Goal: Task Accomplishment & Management: Use online tool/utility

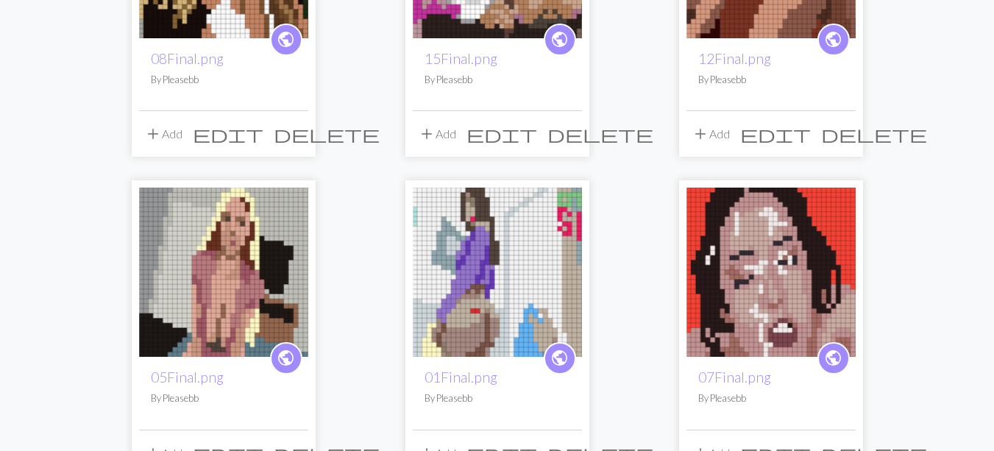
scroll to position [241, 0]
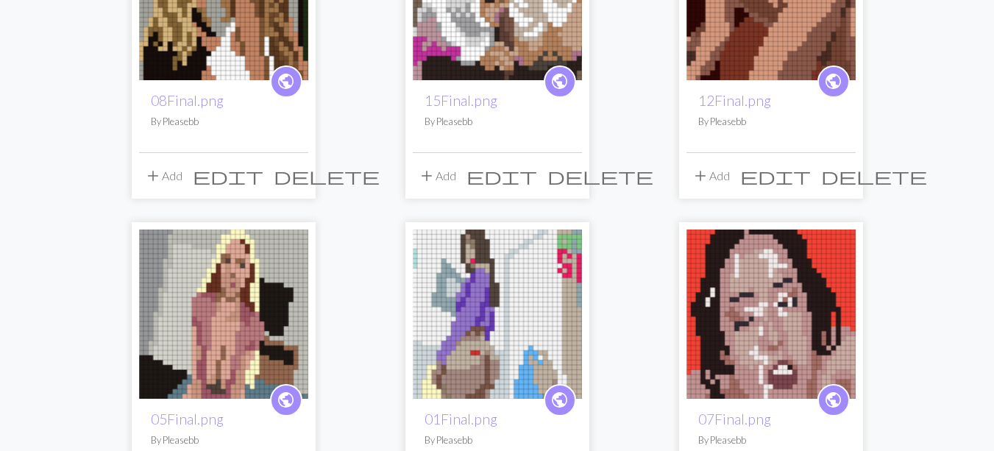
drag, startPoint x: 993, startPoint y: 170, endPoint x: 995, endPoint y: 124, distance: 45.6
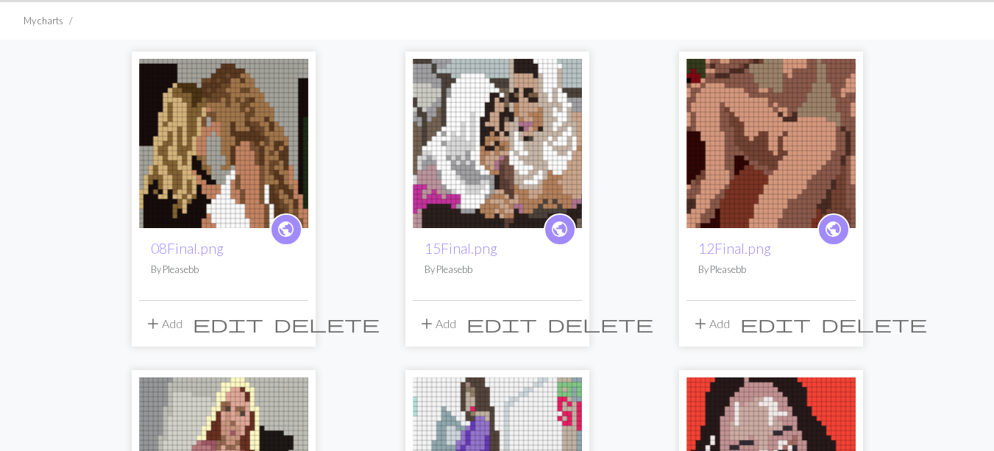
scroll to position [102, 0]
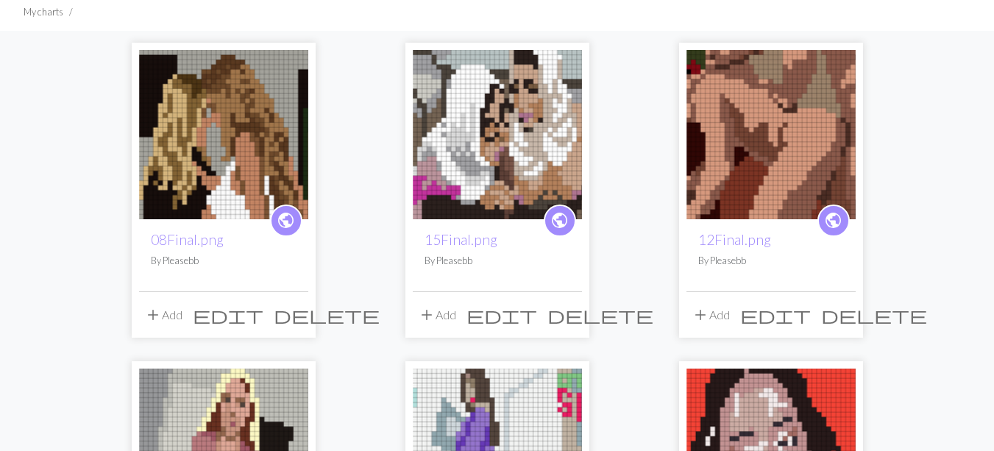
click at [527, 151] on img at bounding box center [497, 134] width 169 height 169
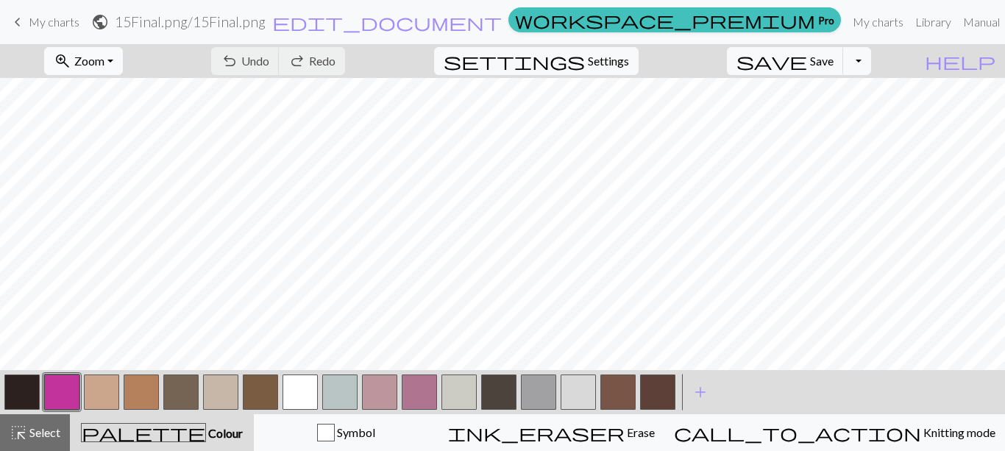
click at [123, 55] on button "zoom_in Zoom Zoom" at bounding box center [83, 61] width 79 height 28
click at [132, 136] on button "Fit height" at bounding box center [103, 141] width 116 height 24
click at [63, 24] on span "My charts" at bounding box center [54, 22] width 51 height 14
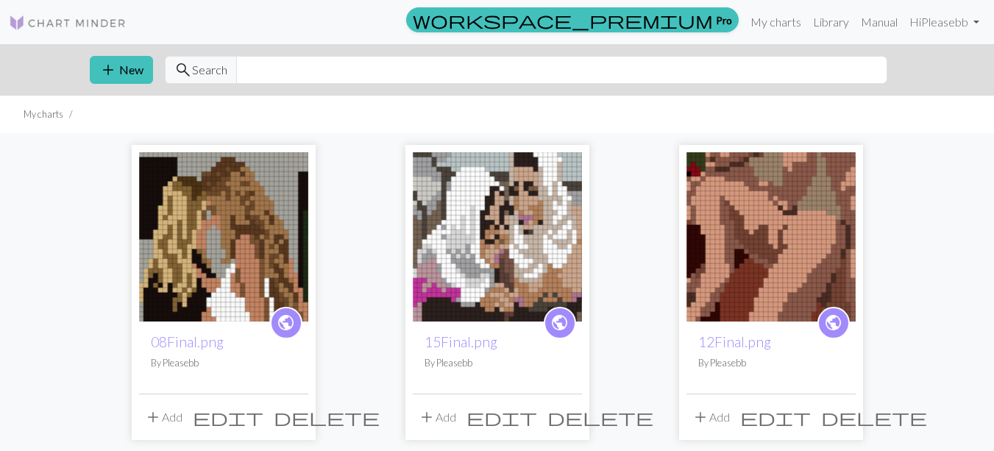
click at [715, 255] on img at bounding box center [771, 236] width 169 height 169
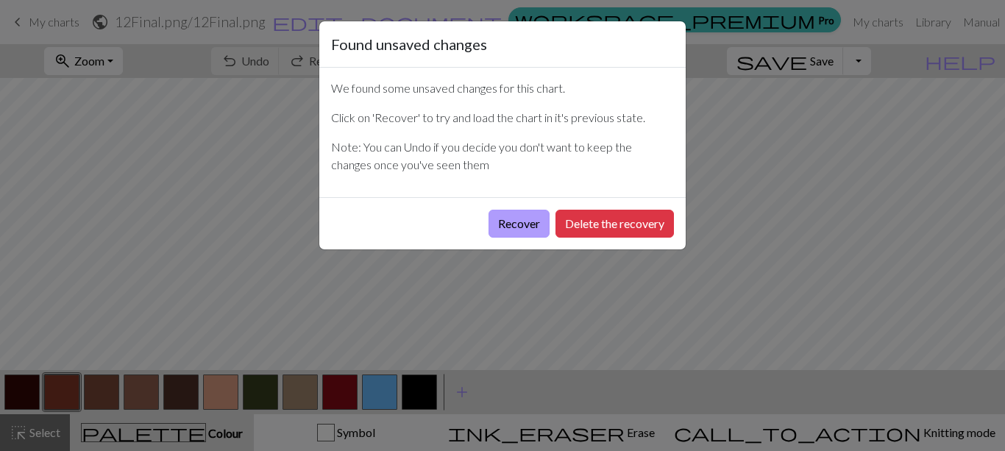
click at [534, 227] on button "Recover" at bounding box center [519, 224] width 61 height 28
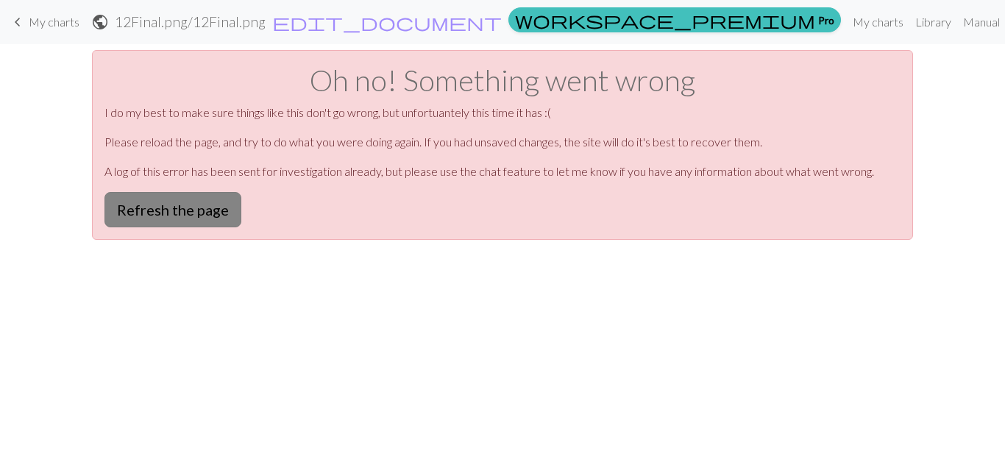
click at [164, 209] on button "Refresh the page" at bounding box center [172, 209] width 137 height 35
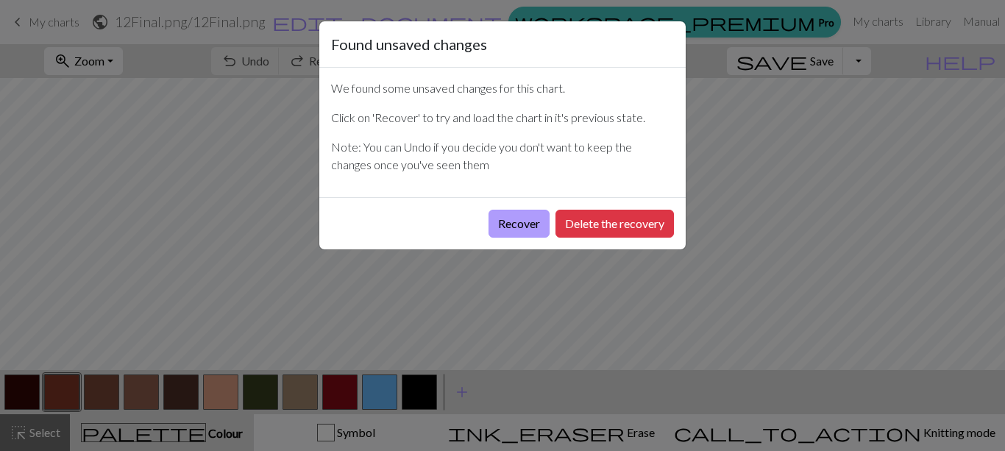
click at [530, 213] on button "Recover" at bounding box center [519, 224] width 61 height 28
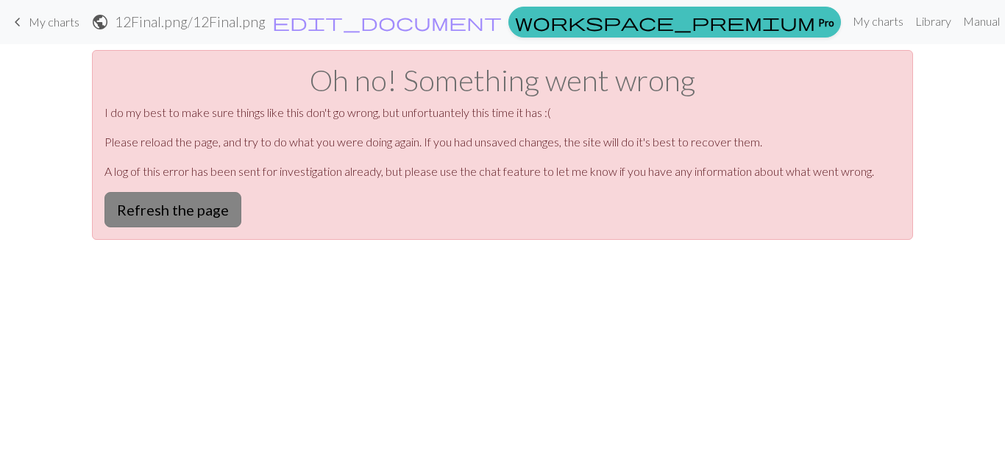
click at [214, 199] on button "Refresh the page" at bounding box center [172, 209] width 137 height 35
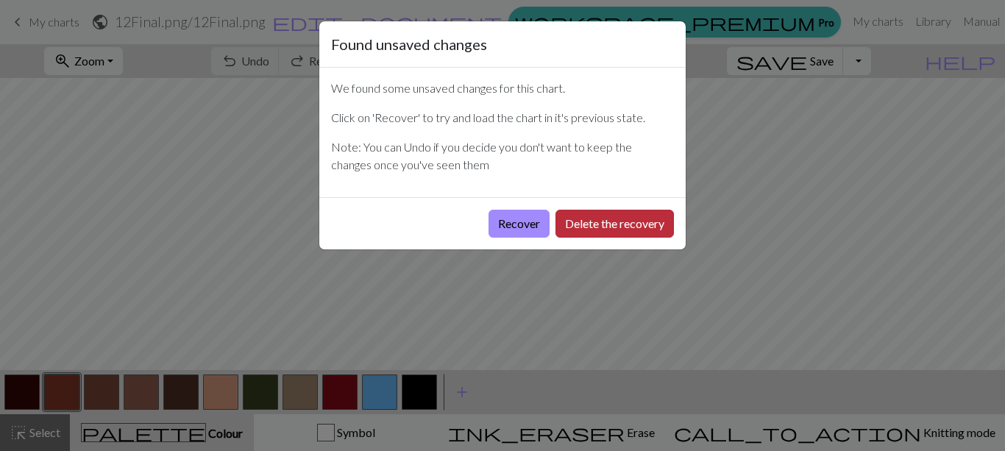
click at [573, 214] on button "Delete the recovery" at bounding box center [615, 224] width 118 height 28
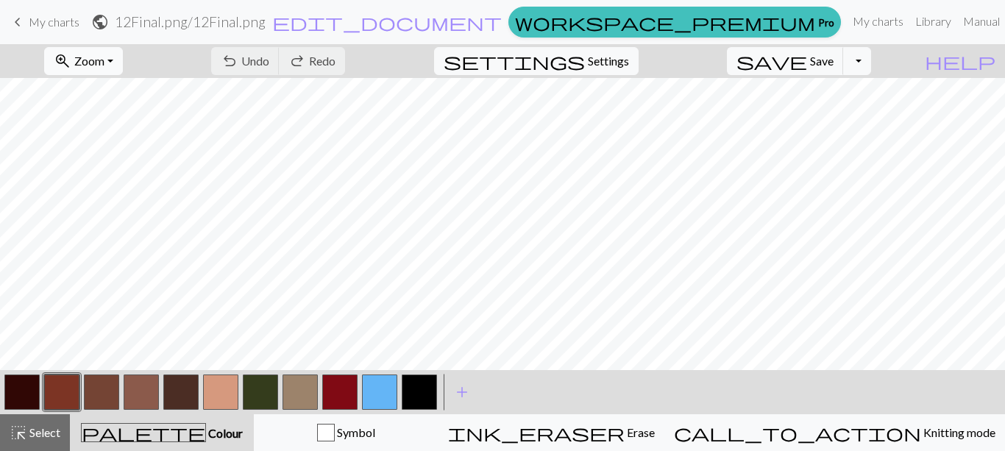
click at [104, 63] on span "Zoom" at bounding box center [89, 61] width 30 height 14
click at [120, 144] on button "Fit height" at bounding box center [103, 141] width 116 height 24
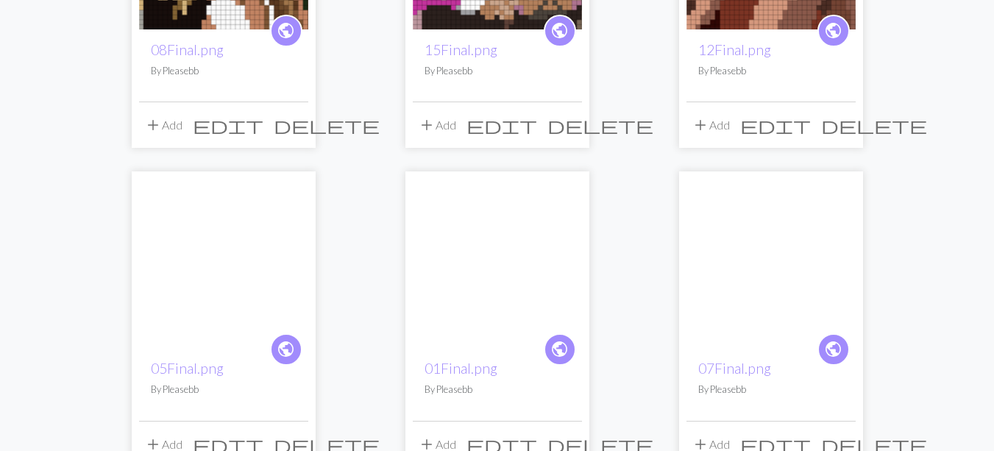
scroll to position [329, 0]
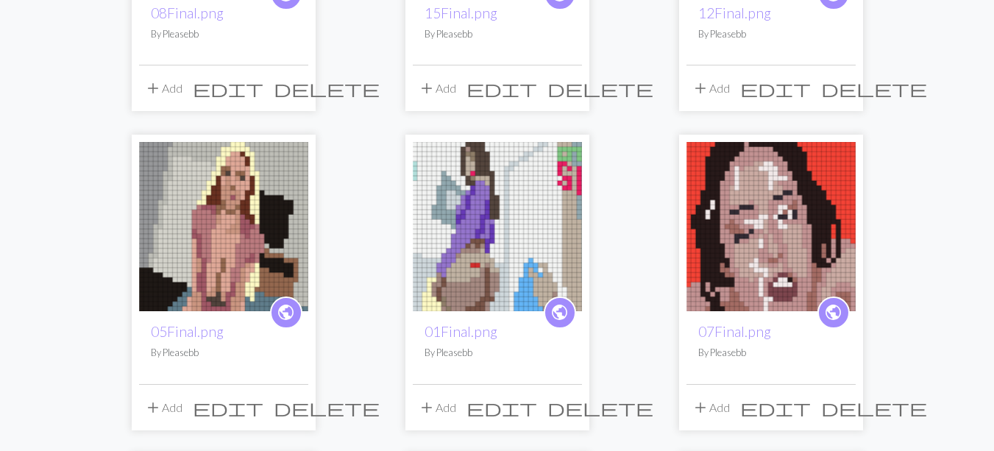
click at [289, 230] on img at bounding box center [223, 226] width 169 height 169
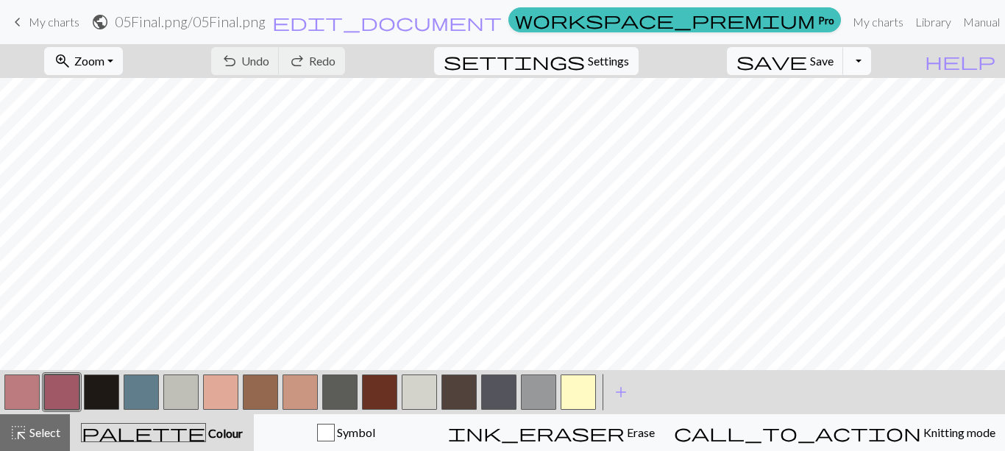
click at [871, 65] on button "Toggle Dropdown" at bounding box center [857, 61] width 28 height 28
click at [123, 62] on button "zoom_in Zoom Zoom" at bounding box center [83, 61] width 79 height 28
click at [132, 141] on button "Fit height" at bounding box center [103, 141] width 116 height 24
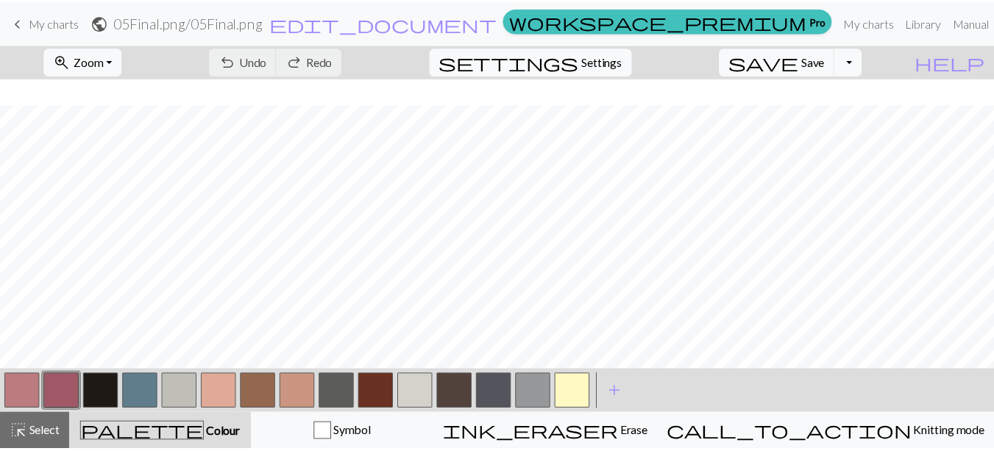
scroll to position [26, 0]
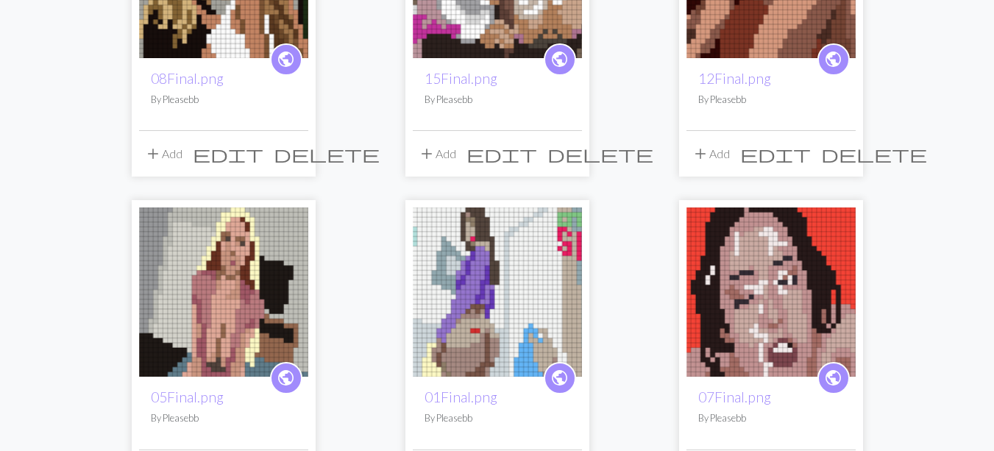
scroll to position [190, 0]
